Goal: Task Accomplishment & Management: Manage account settings

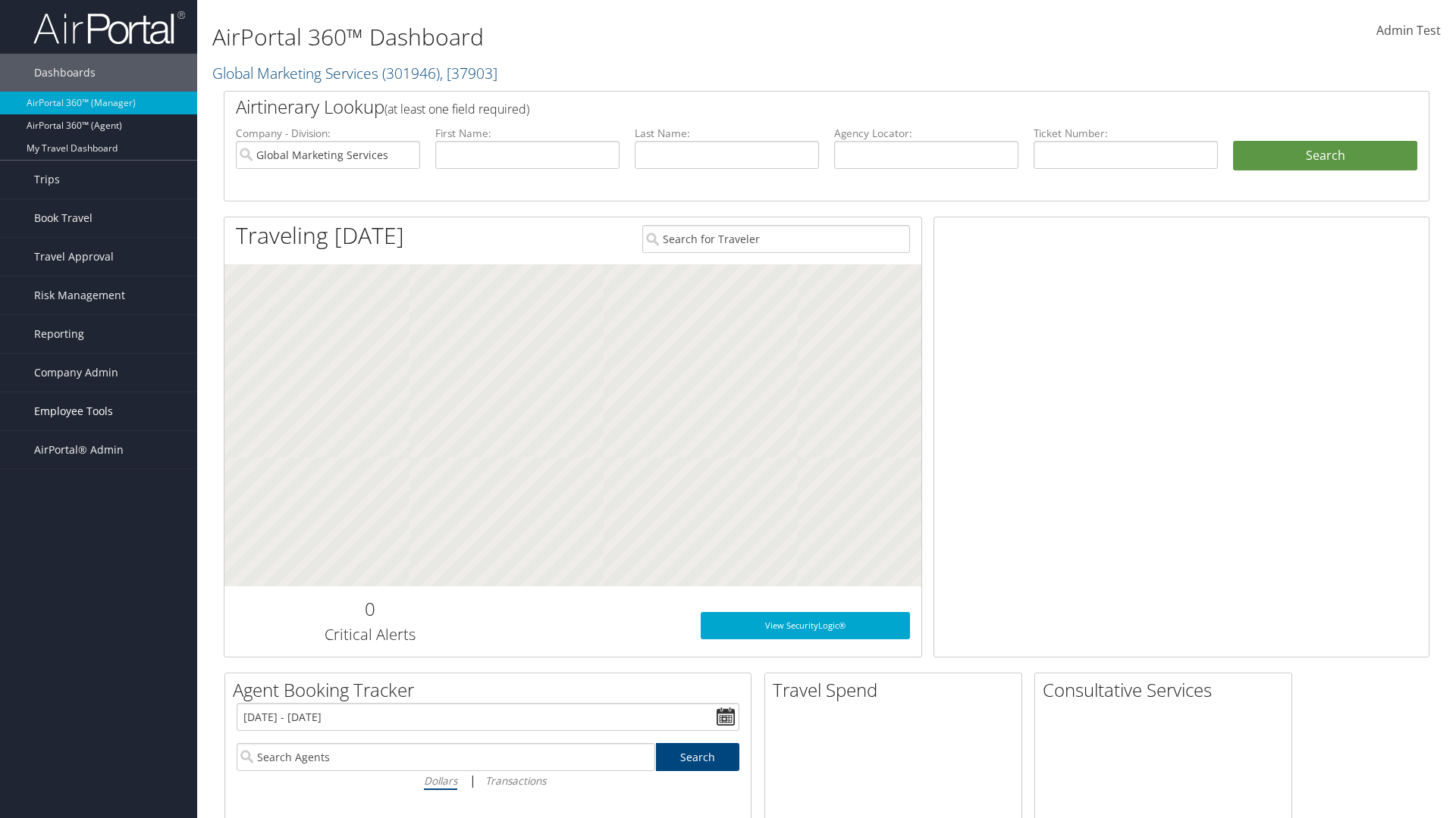
click at [98, 411] on span "Employee Tools" at bounding box center [73, 411] width 79 height 38
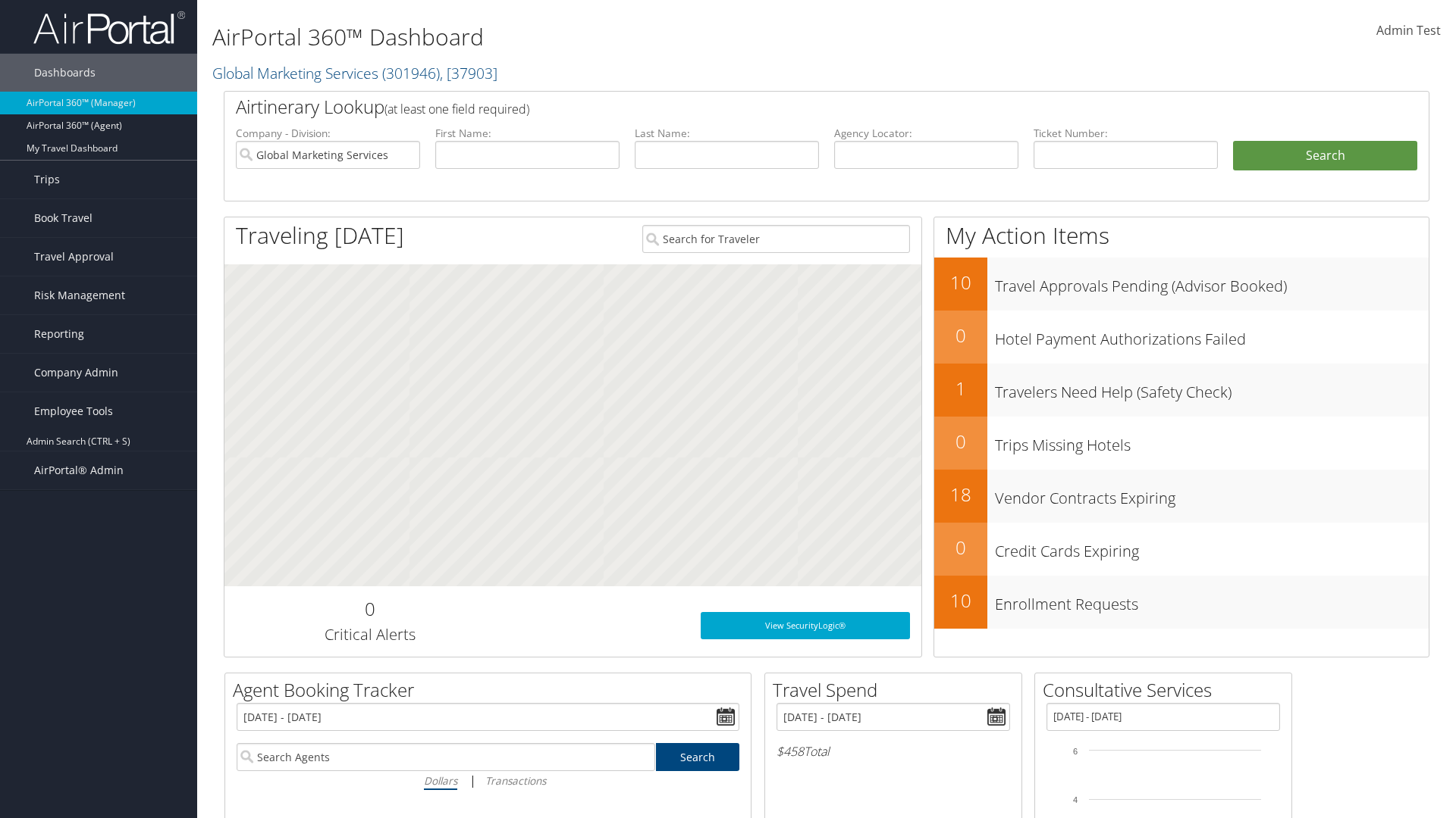
click at [98, 567] on link "Client Management" at bounding box center [98, 578] width 197 height 23
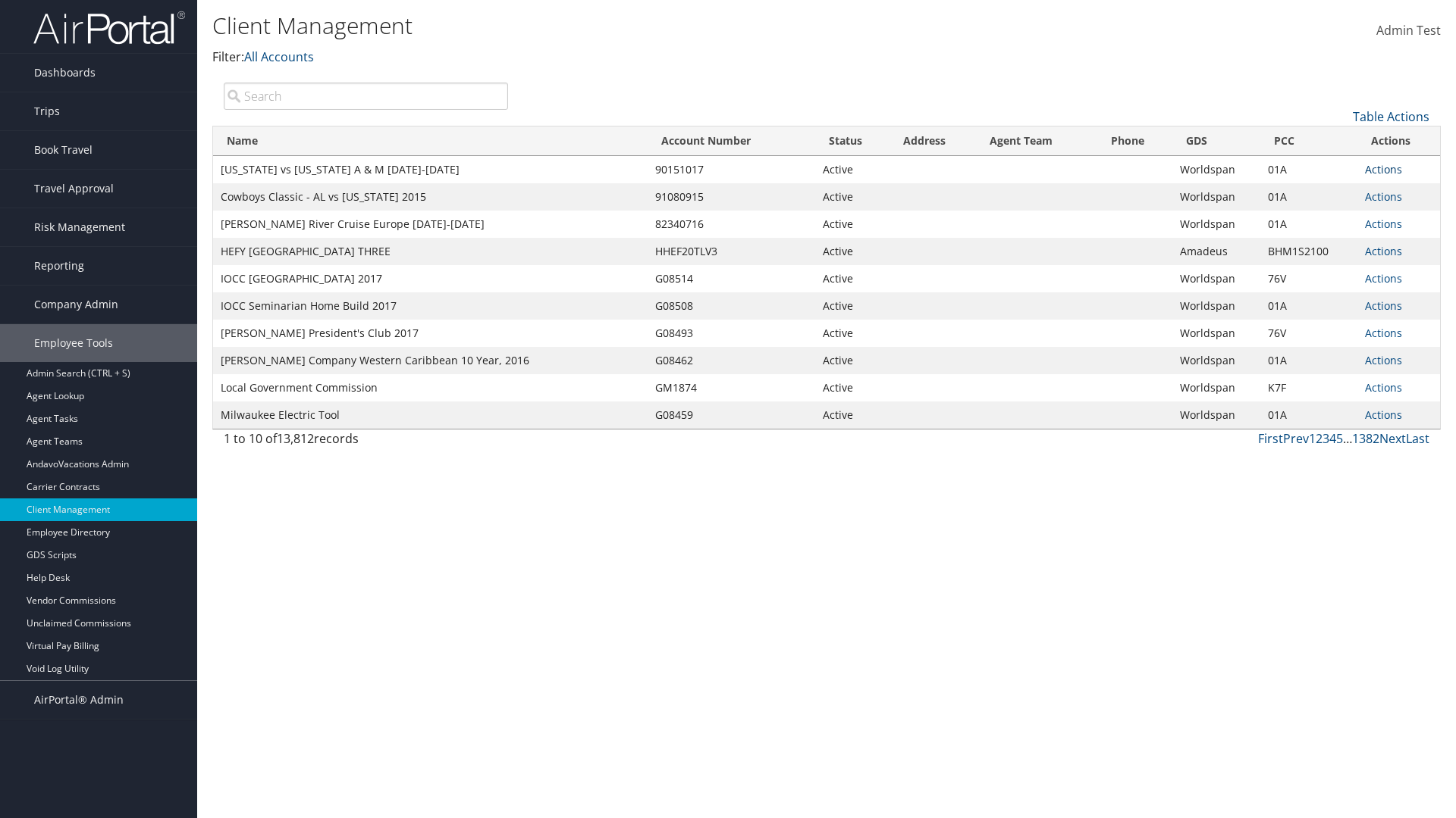
click at [1383, 169] on link "Actions" at bounding box center [1383, 169] width 37 height 15
click at [1332, 191] on link "View Client" at bounding box center [1333, 192] width 130 height 26
click at [1380, 169] on link "Actions" at bounding box center [1382, 169] width 37 height 15
click at [1331, 216] on link "Company Settings" at bounding box center [1333, 217] width 130 height 26
